Goal: Task Accomplishment & Management: Use online tool/utility

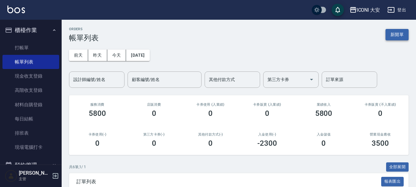
click at [396, 37] on button "新開單" at bounding box center [396, 34] width 23 height 11
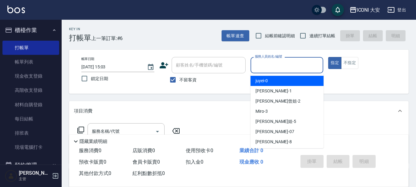
click at [277, 62] on input "服務人員姓名/編號" at bounding box center [286, 65] width 67 height 11
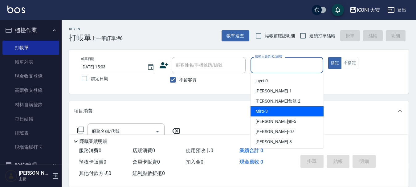
click at [277, 110] on div "Miro -3" at bounding box center [286, 111] width 73 height 10
type input "Miro-3"
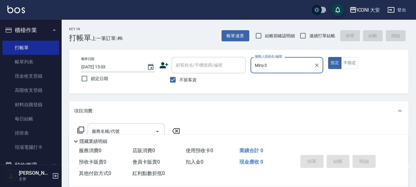
scroll to position [31, 0]
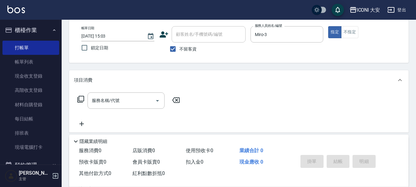
click at [78, 100] on icon at bounding box center [80, 98] width 7 height 7
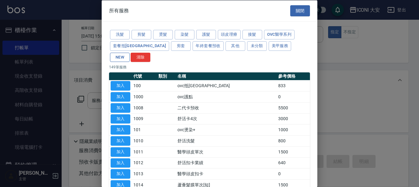
click at [130, 52] on button "NEW" at bounding box center [120, 57] width 20 height 10
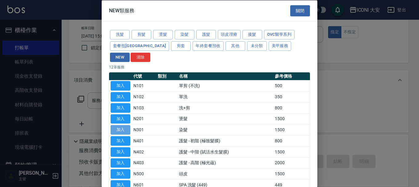
click at [124, 125] on button "加入" at bounding box center [121, 130] width 20 height 10
type input "染髮(N301)"
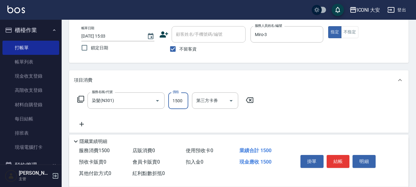
click at [178, 97] on input "1500" at bounding box center [178, 100] width 20 height 17
type input "2099"
click at [337, 160] on button "結帳" at bounding box center [337, 161] width 23 height 13
